Goal: Task Accomplishment & Management: Complete application form

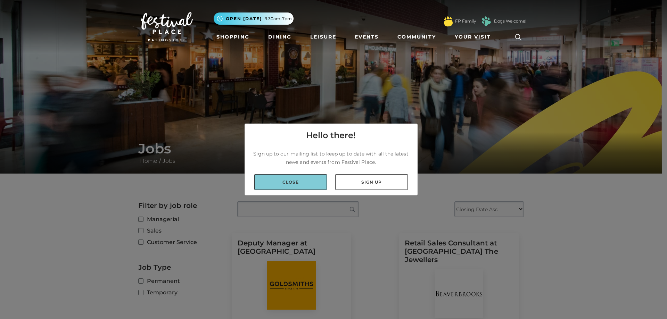
click at [308, 182] on link "Close" at bounding box center [290, 182] width 73 height 16
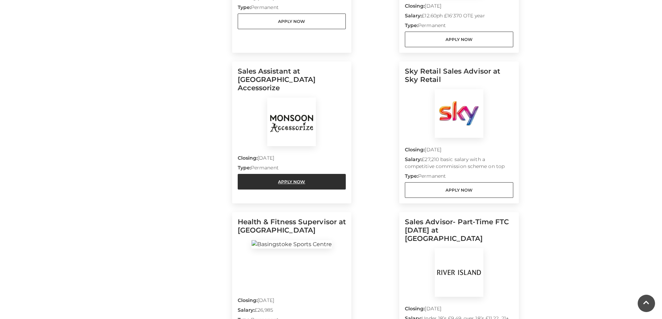
scroll to position [313, 0]
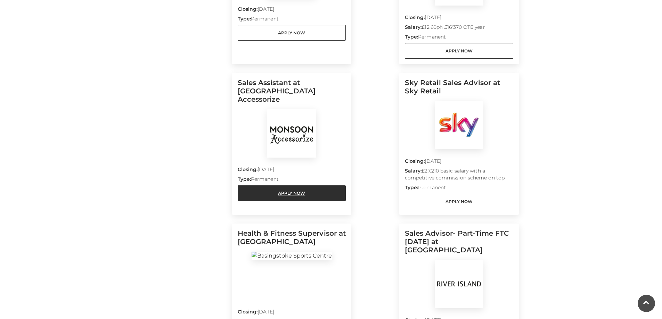
click at [277, 186] on link "Apply Now" at bounding box center [292, 194] width 108 height 16
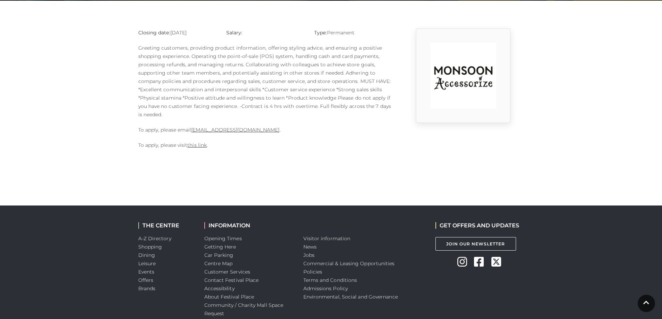
scroll to position [174, 0]
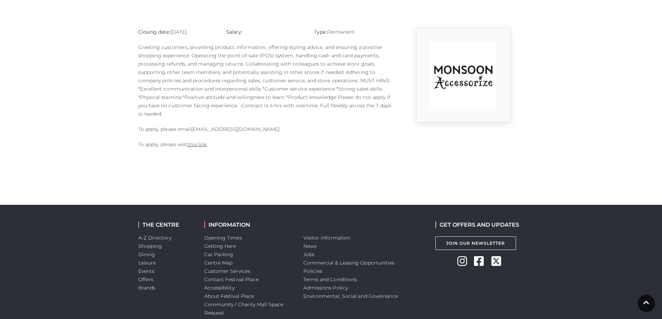
click at [223, 130] on link "1124m@monsoonmail.rms-metro.com" at bounding box center [235, 129] width 88 height 6
click at [194, 145] on link "this link" at bounding box center [196, 144] width 19 height 6
click at [253, 131] on link "[EMAIL_ADDRESS][DOMAIN_NAME]" at bounding box center [235, 129] width 88 height 6
click at [246, 130] on link "[EMAIL_ADDRESS][DOMAIN_NAME]" at bounding box center [235, 129] width 88 height 6
click at [145, 159] on body "Skip to Navigation Skip to Content Toggle navigation .st5{fill:none;stroke:#FFF…" at bounding box center [331, 94] width 662 height 536
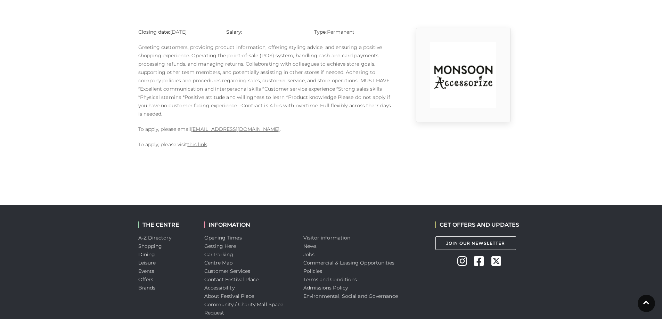
drag, startPoint x: 202, startPoint y: 130, endPoint x: 181, endPoint y: 164, distance: 40.1
click at [181, 164] on body "Skip to Navigation Skip to Content Toggle navigation .st5{fill:none;stroke:#FFF…" at bounding box center [331, 94] width 662 height 536
drag, startPoint x: 192, startPoint y: 129, endPoint x: 284, endPoint y: 129, distance: 91.8
click at [284, 129] on p "To apply, please email 1124m@monsoonmail.rms-metro.com ." at bounding box center [265, 129] width 254 height 8
copy link "1124m@monsoonmail.rms-metro.com"
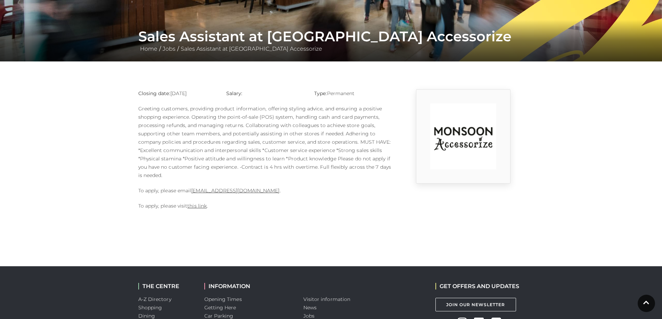
scroll to position [104, 0]
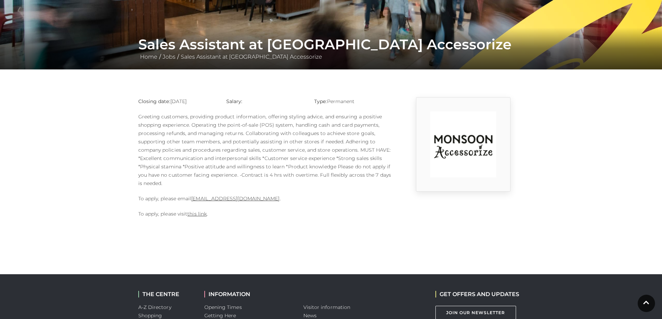
click at [268, 41] on h1 "Sales Assistant at Monsoon Accessorize" at bounding box center [331, 44] width 386 height 17
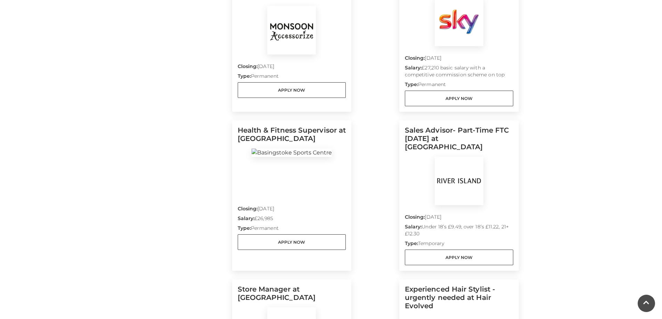
scroll to position [417, 0]
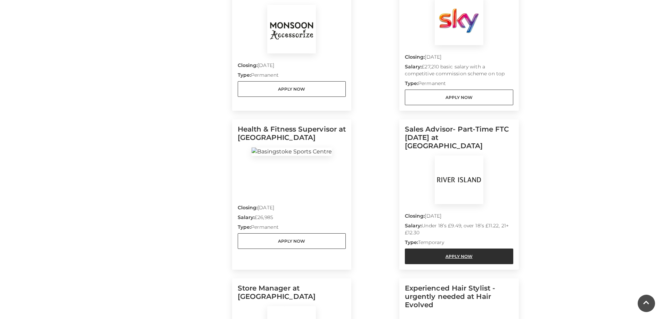
click at [458, 249] on link "Apply Now" at bounding box center [459, 257] width 108 height 16
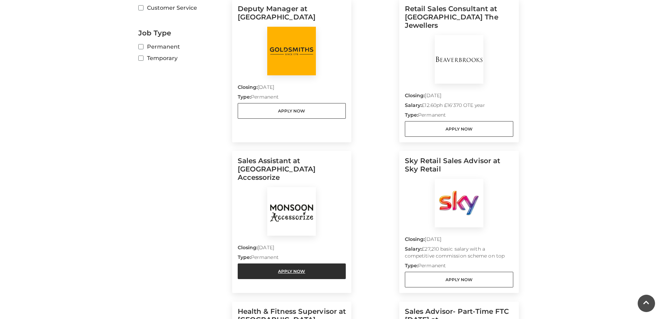
scroll to position [209, 0]
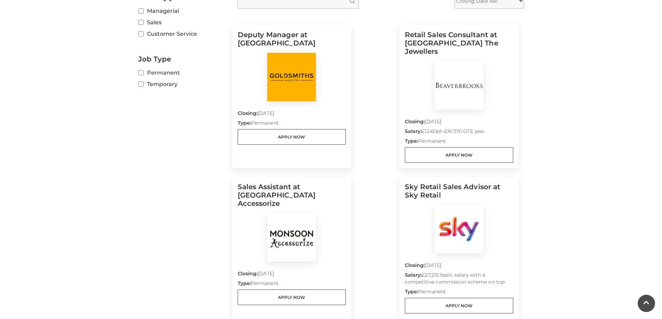
click at [281, 289] on div "Sales Assistant at Monsoon Accessorize Closing: 10 Sep 2025 Type: Permanent App…" at bounding box center [292, 248] width 108 height 131
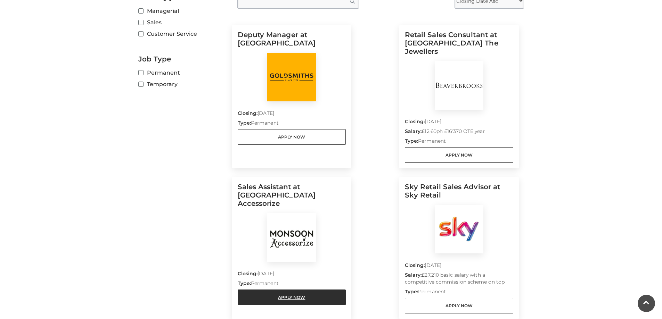
click at [280, 290] on link "Apply Now" at bounding box center [292, 298] width 108 height 16
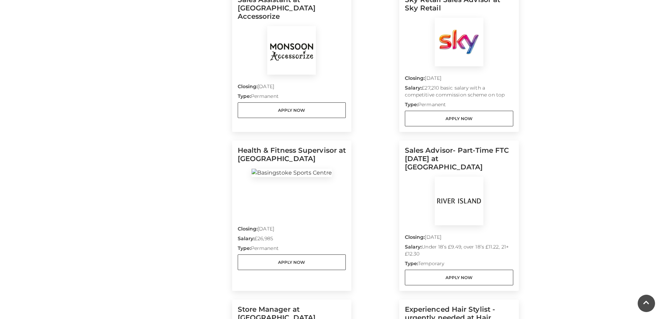
scroll to position [417, 0]
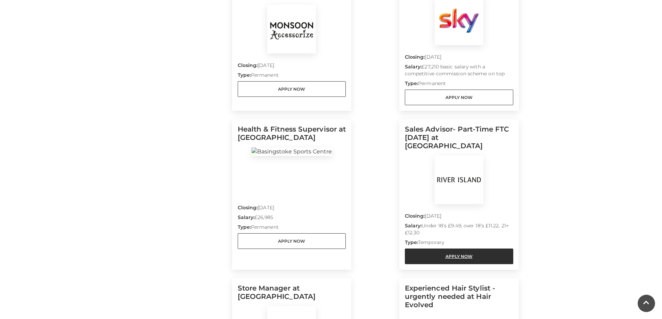
click at [465, 249] on link "Apply Now" at bounding box center [459, 257] width 108 height 16
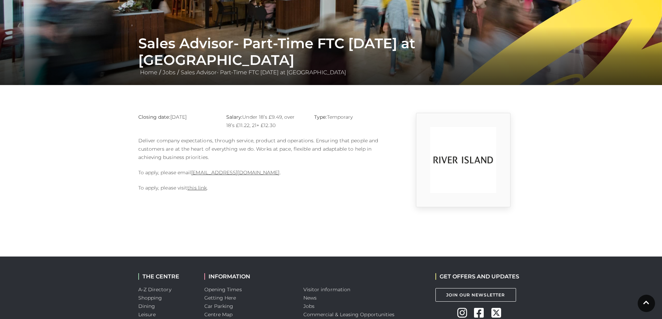
scroll to position [96, 0]
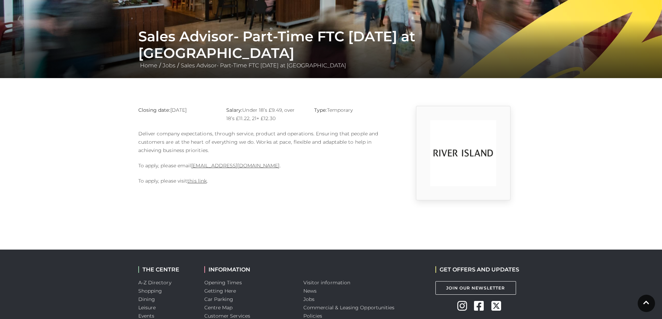
drag, startPoint x: 191, startPoint y: 165, endPoint x: 271, endPoint y: 166, distance: 80.6
click at [271, 166] on p "To apply, please email [EMAIL_ADDRESS][DOMAIN_NAME] ." at bounding box center [265, 166] width 254 height 8
copy p "Basingstoke@river-island.com ."
click at [254, 200] on div "Closing date: 15-09-2025 Salary: Under 18’s £9.49, over 18’s £11.22, 21+ £12.30…" at bounding box center [265, 153] width 264 height 95
click at [226, 166] on link "[EMAIL_ADDRESS][DOMAIN_NAME]" at bounding box center [235, 166] width 88 height 6
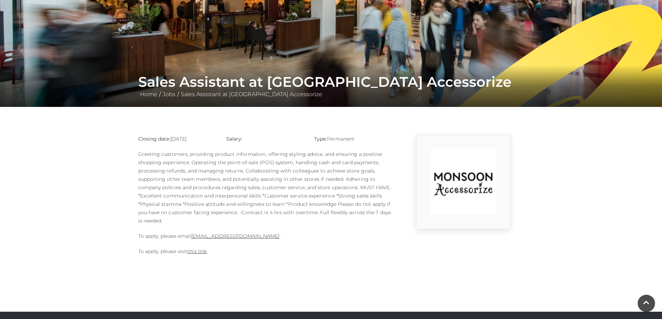
scroll to position [70, 0]
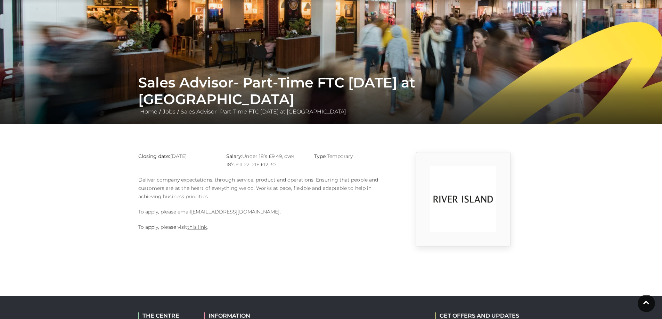
scroll to position [44, 0]
